Goal: Download file/media

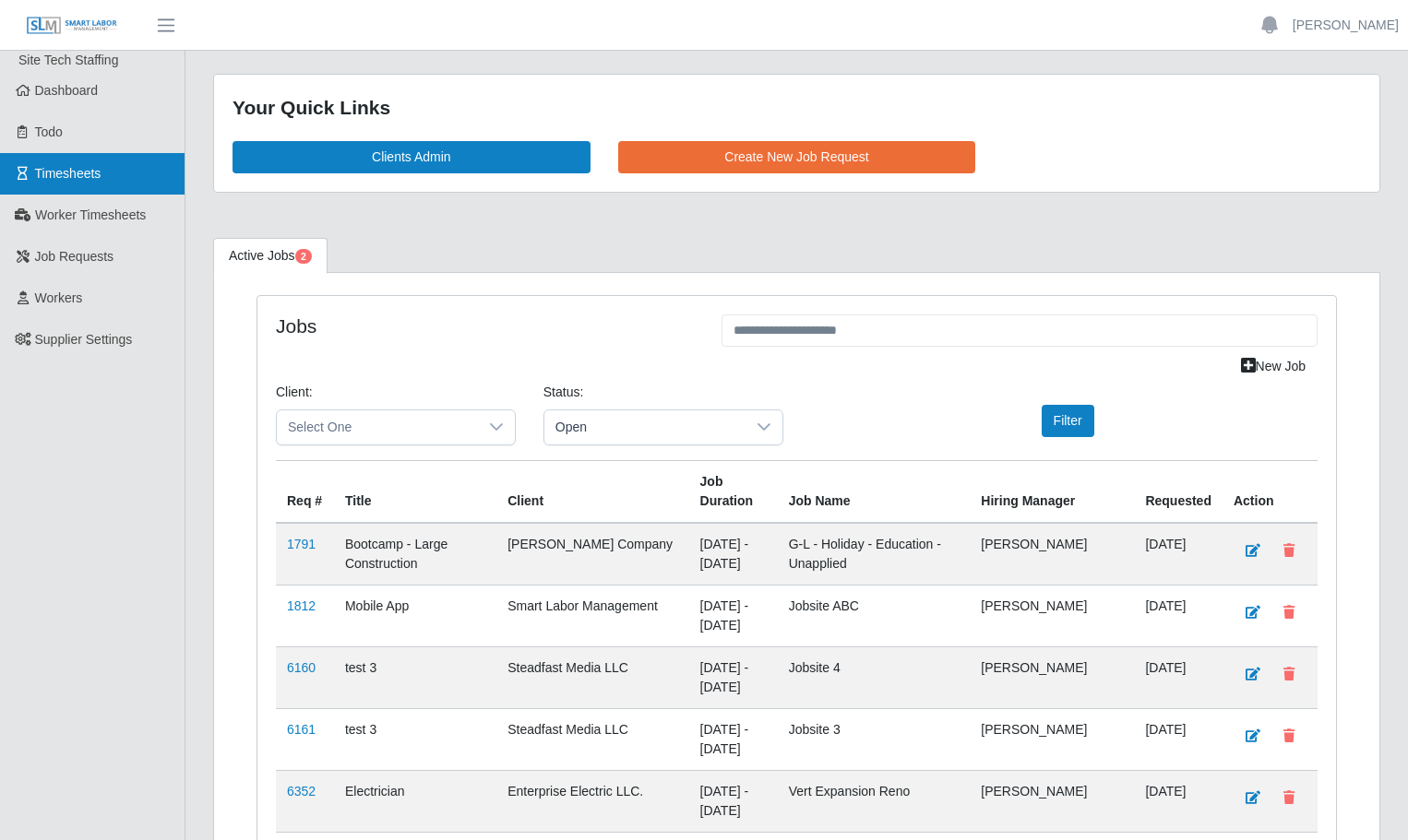
click at [82, 159] on link "Timesheets" at bounding box center [92, 173] width 185 height 42
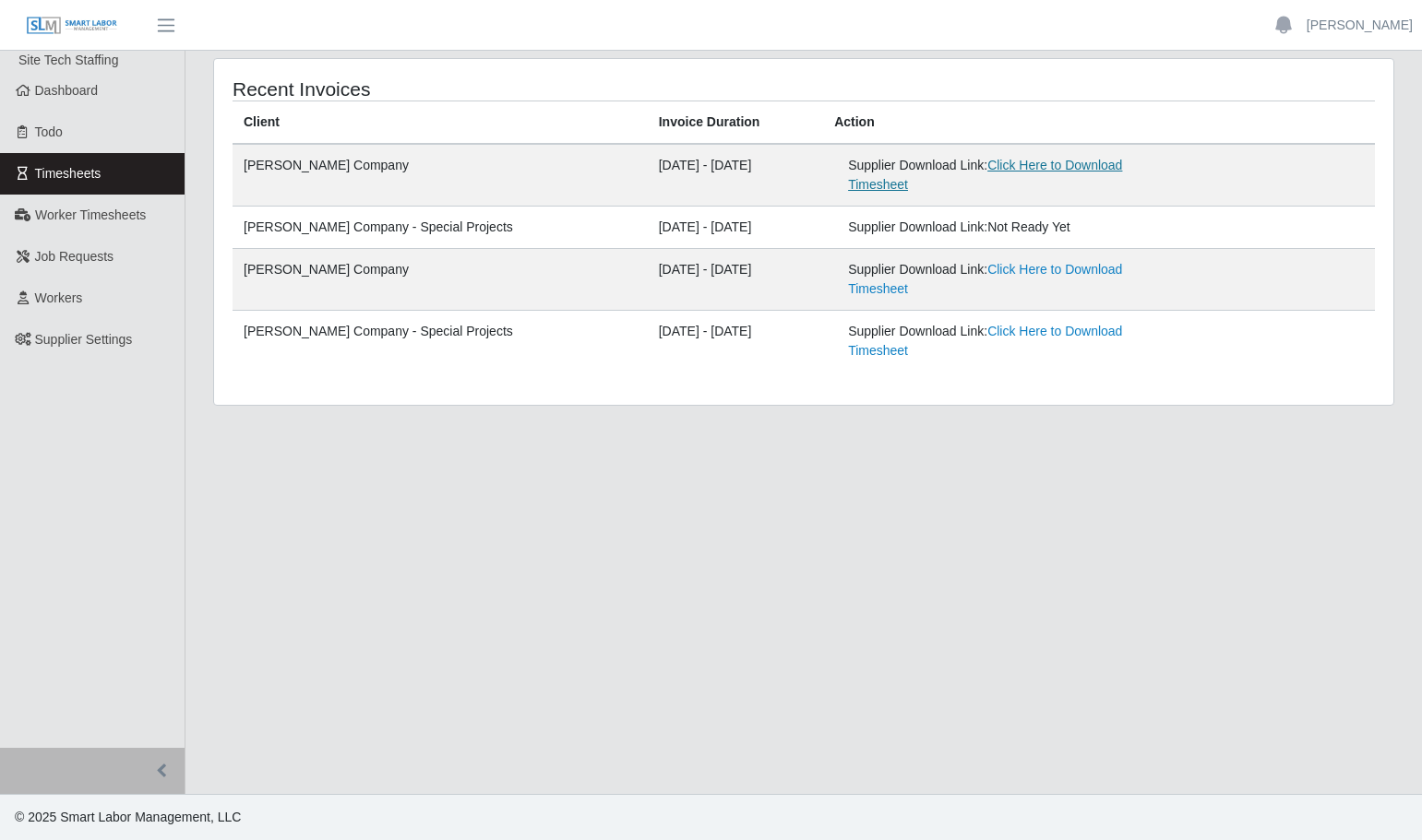
click at [1018, 165] on link "Click Here to Download Timesheet" at bounding box center [985, 174] width 274 height 34
click at [90, 213] on span "Worker Timesheets" at bounding box center [90, 214] width 111 height 15
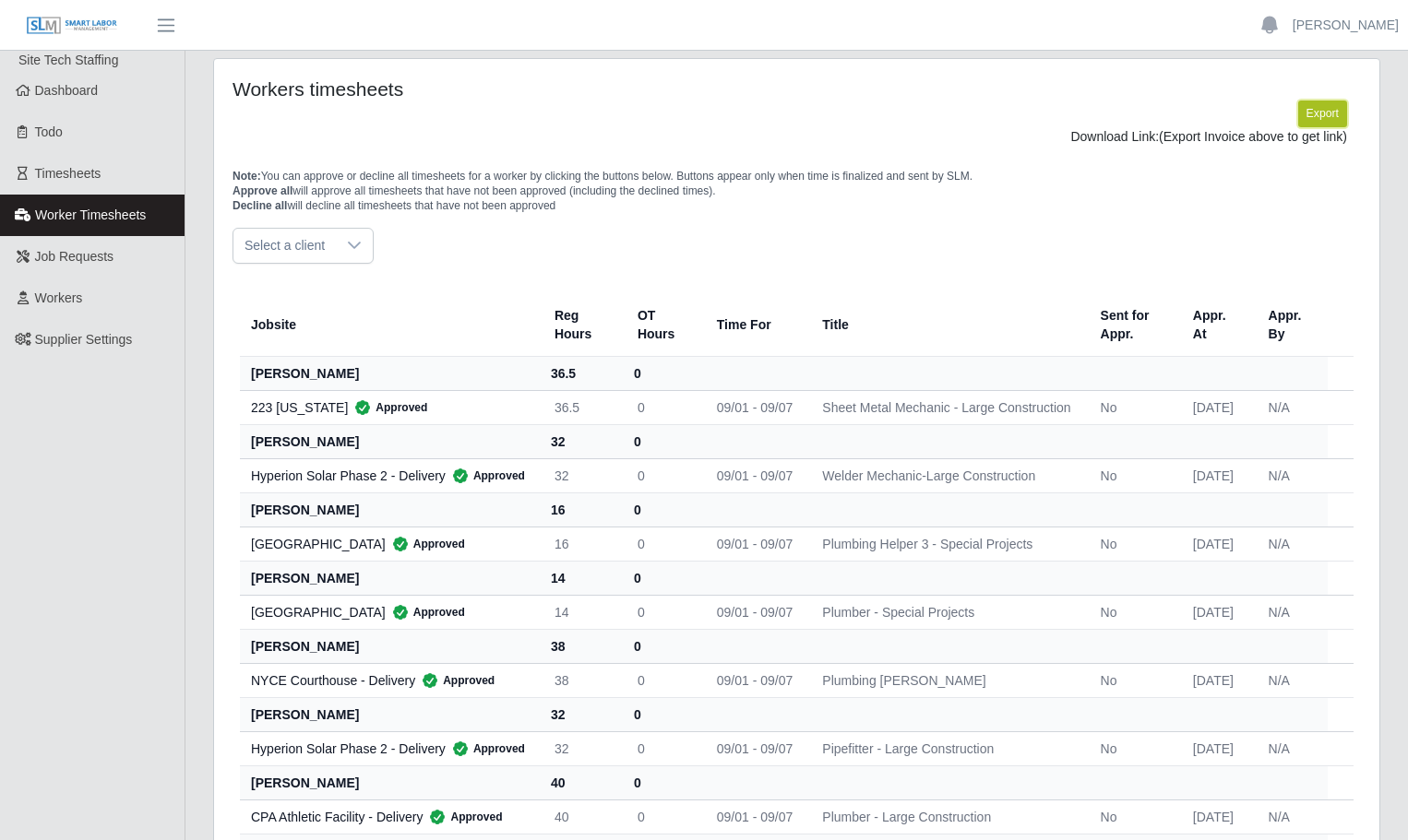
click at [1324, 112] on button "Export" at bounding box center [1322, 113] width 49 height 26
